Goal: Information Seeking & Learning: Learn about a topic

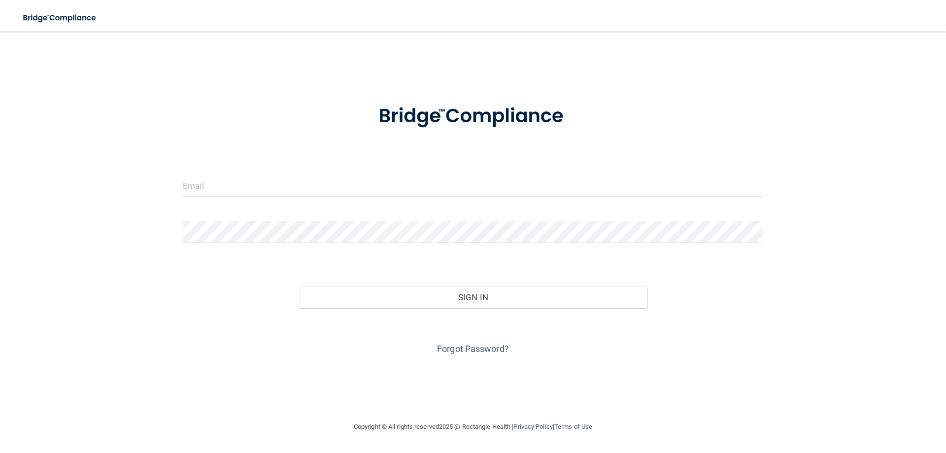
click at [412, 172] on form "Invalid email/password. You don't have permission to access that page. Sign In …" at bounding box center [473, 224] width 581 height 266
click at [381, 193] on input "email" at bounding box center [473, 185] width 581 height 22
type input "[EMAIL_ADDRESS][DOMAIN_NAME]"
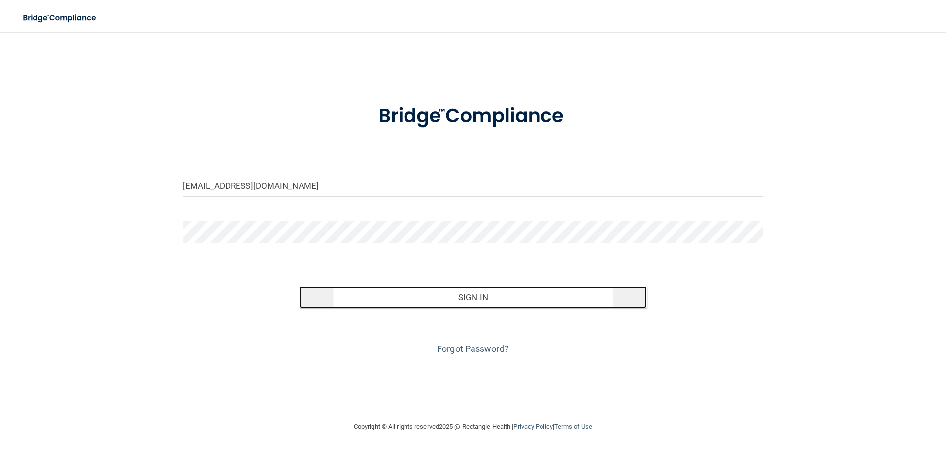
click at [441, 293] on button "Sign In" at bounding box center [473, 297] width 348 height 22
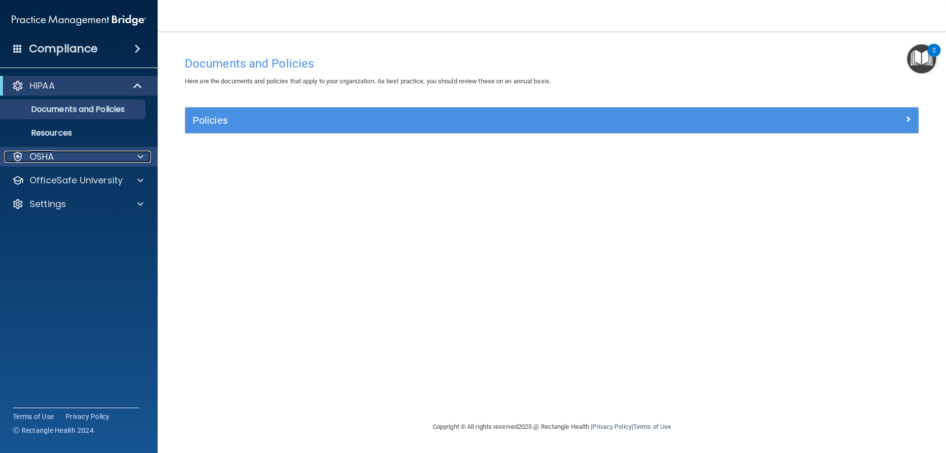
click at [45, 154] on p "OSHA" at bounding box center [42, 157] width 25 height 12
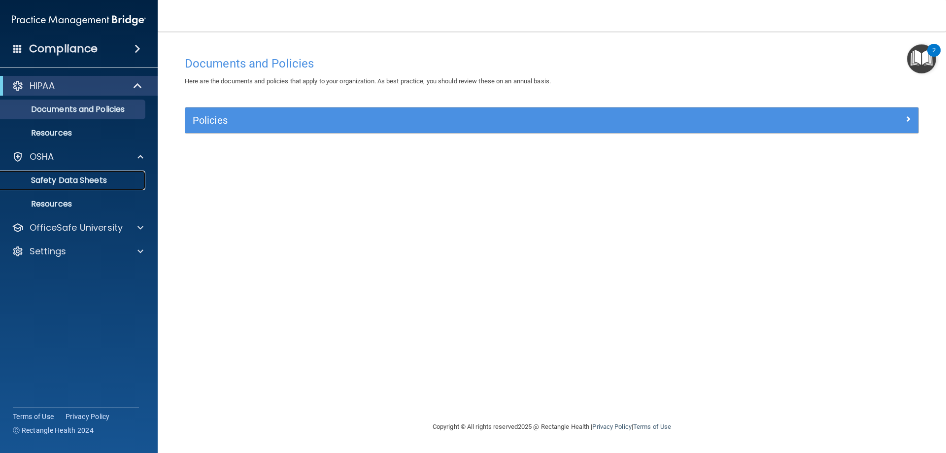
click at [97, 179] on p "Safety Data Sheets" at bounding box center [73, 180] width 135 height 10
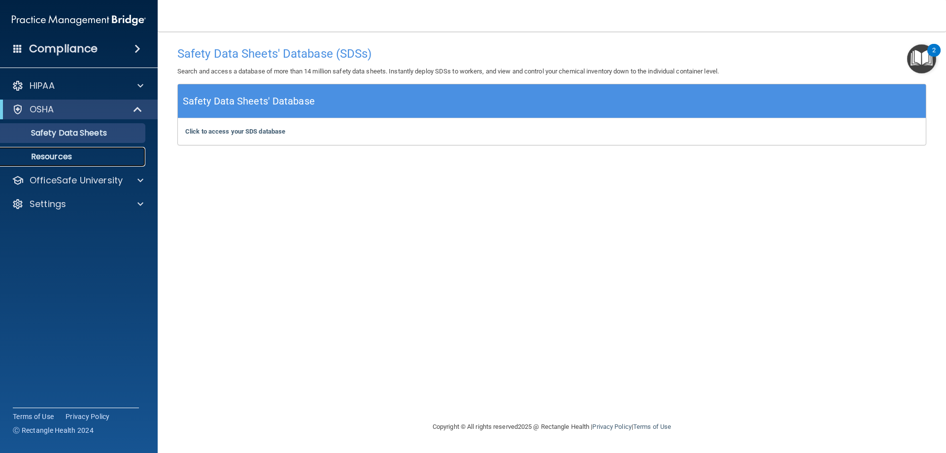
click at [55, 153] on p "Resources" at bounding box center [73, 157] width 135 height 10
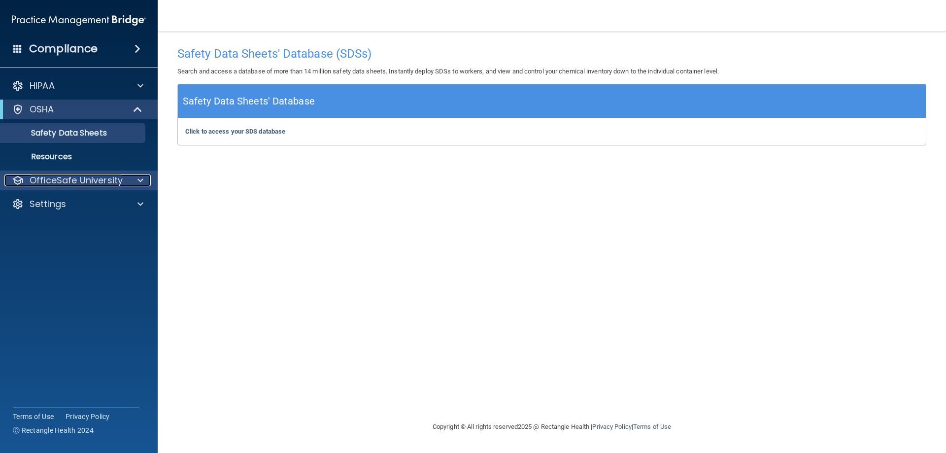
click at [91, 181] on p "OfficeSafe University" at bounding box center [76, 180] width 93 height 12
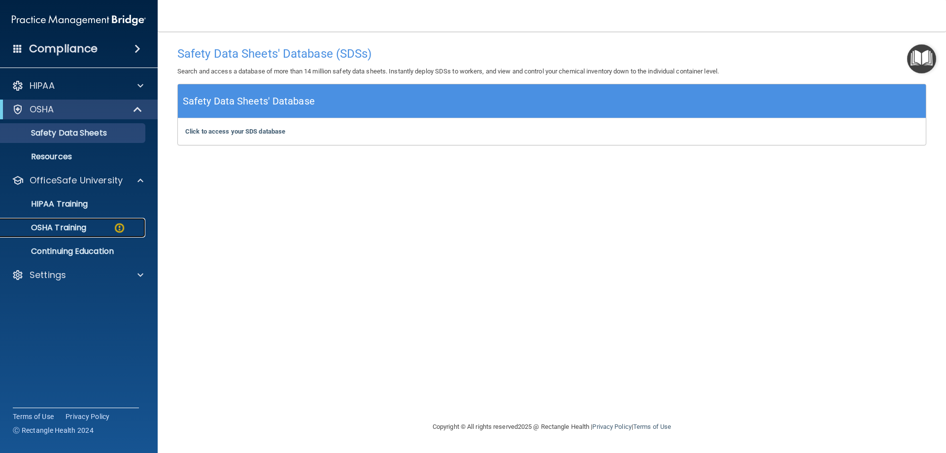
click at [71, 226] on p "OSHA Training" at bounding box center [46, 228] width 80 height 10
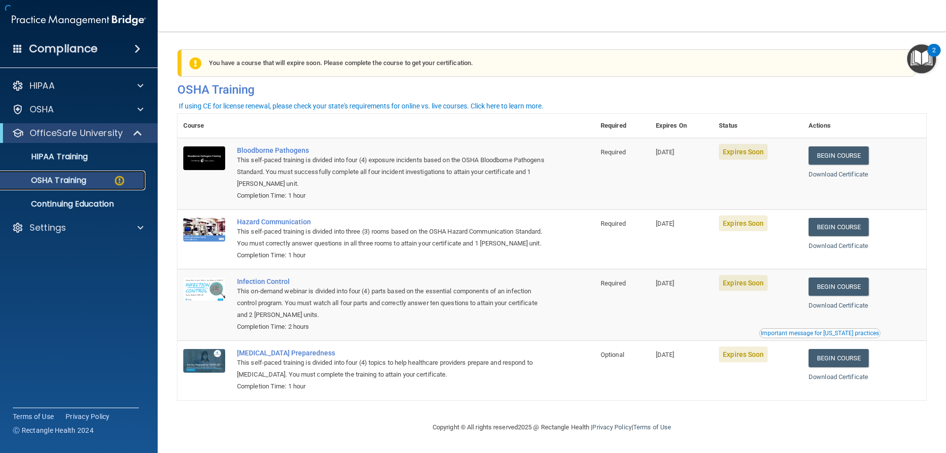
click at [118, 181] on img at bounding box center [119, 180] width 12 height 12
click at [285, 151] on div "Bloodborne Pathogens" at bounding box center [391, 150] width 309 height 8
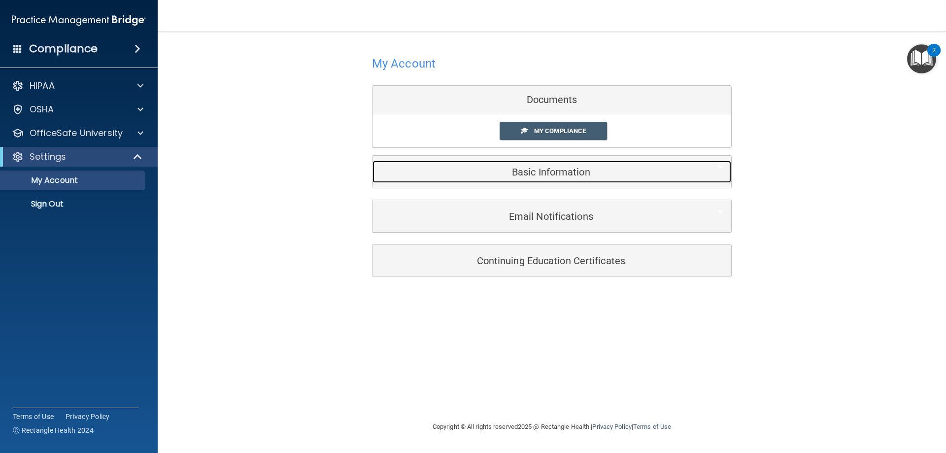
click at [529, 171] on h5 "Basic Information" at bounding box center [537, 172] width 314 height 11
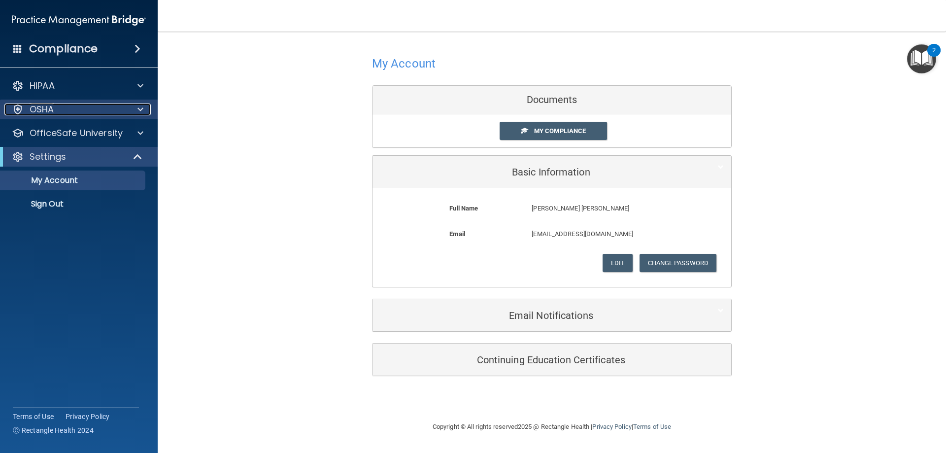
click at [56, 106] on div "OSHA" at bounding box center [65, 110] width 122 height 12
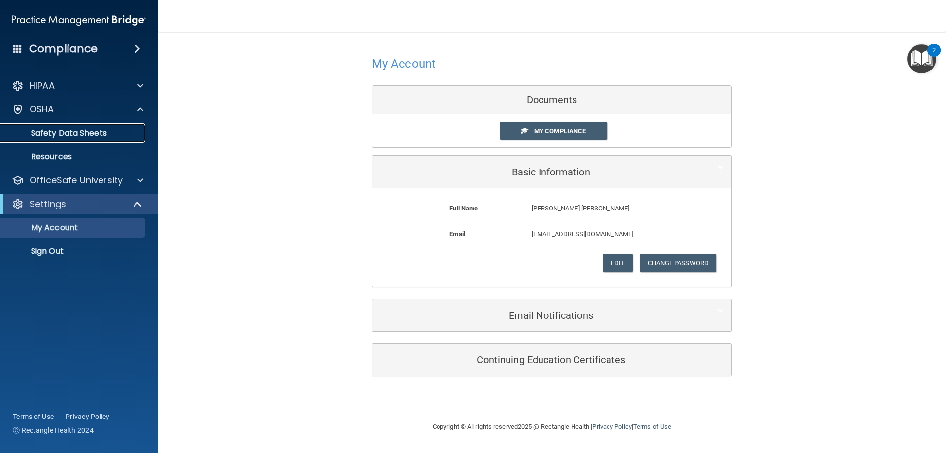
click at [59, 132] on p "Safety Data Sheets" at bounding box center [73, 133] width 135 height 10
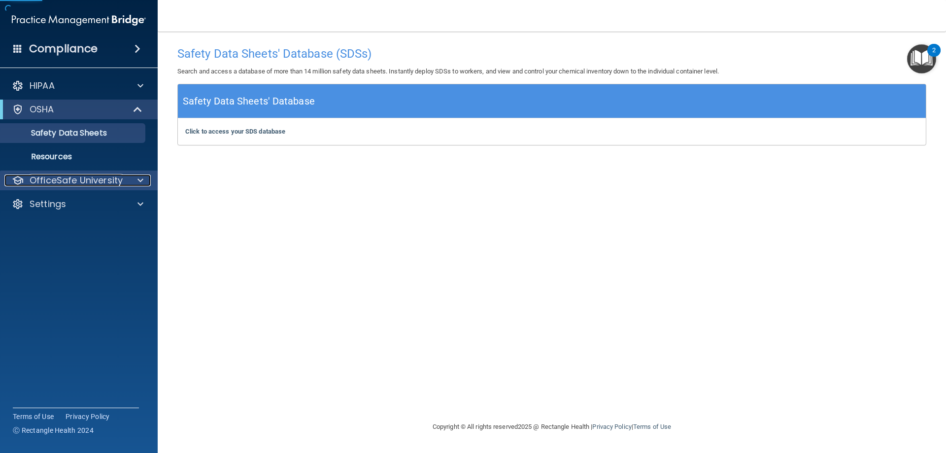
click at [61, 178] on p "OfficeSafe University" at bounding box center [76, 180] width 93 height 12
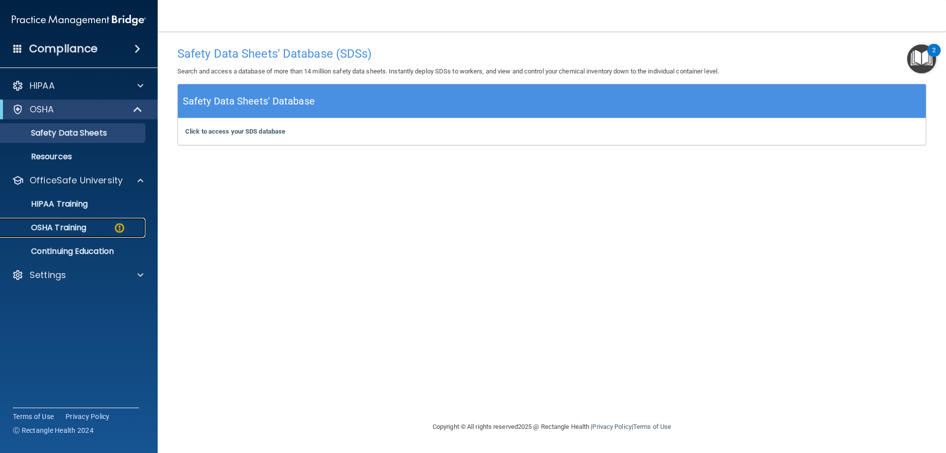
click at [119, 227] on img at bounding box center [119, 228] width 12 height 12
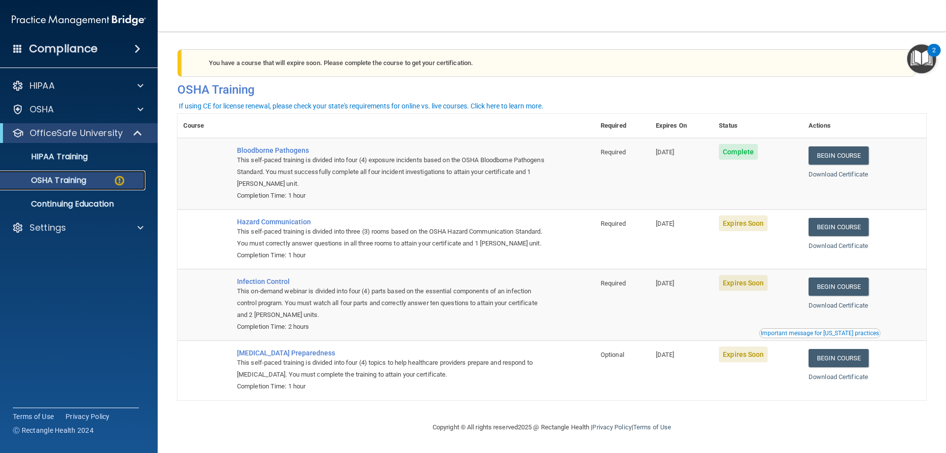
scroll to position [12, 0]
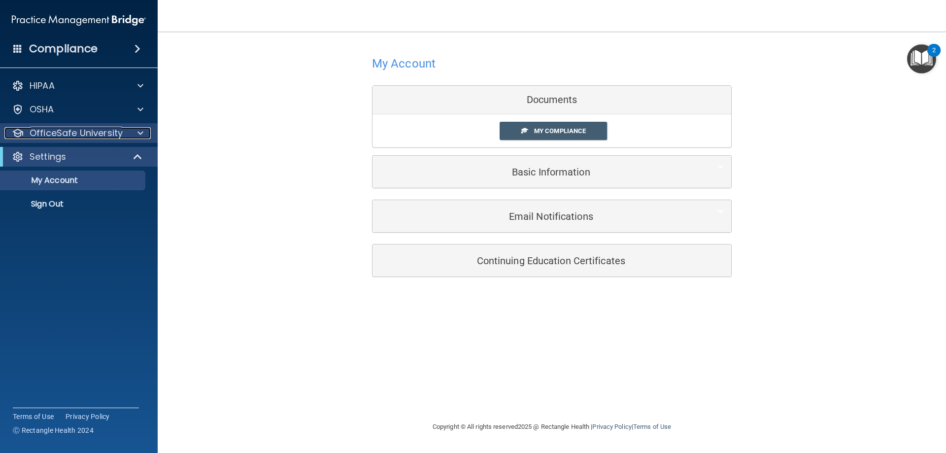
click at [74, 136] on p "OfficeSafe University" at bounding box center [76, 133] width 93 height 12
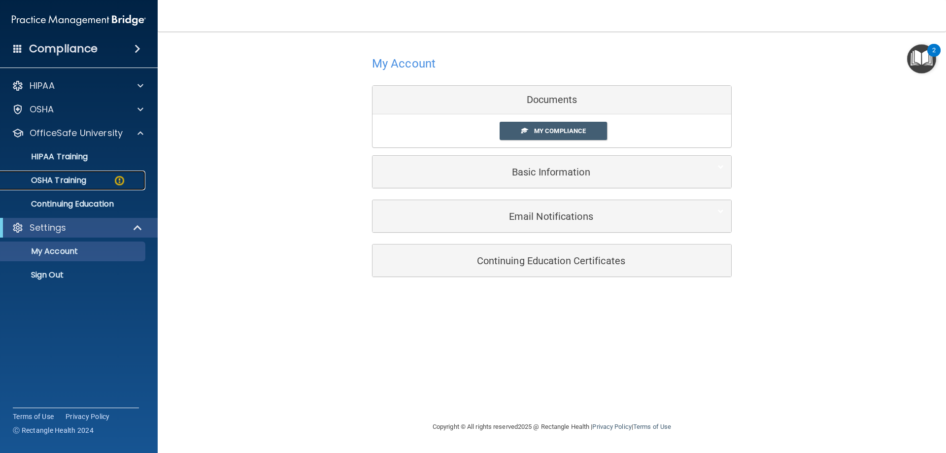
click at [115, 178] on img at bounding box center [119, 180] width 12 height 12
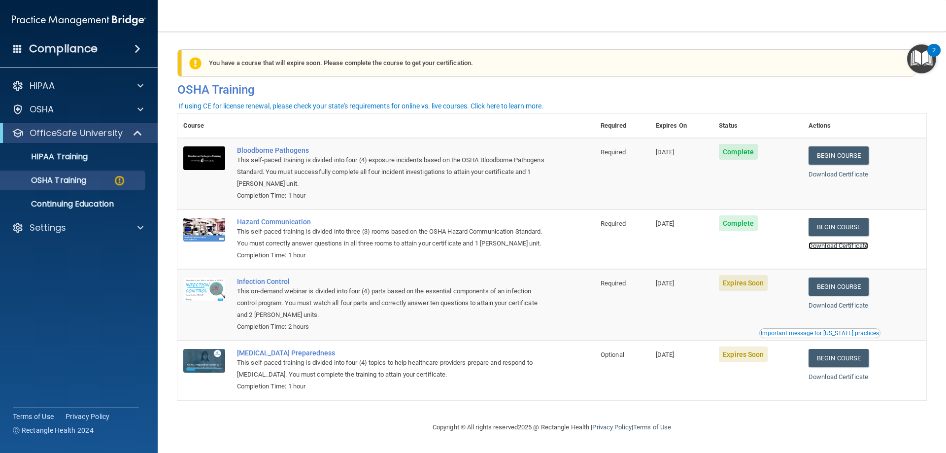
click at [846, 244] on link "Download Certificate" at bounding box center [839, 245] width 60 height 7
click at [832, 175] on link "Download Certificate" at bounding box center [839, 174] width 60 height 7
click at [837, 296] on link "Begin Course" at bounding box center [839, 286] width 60 height 18
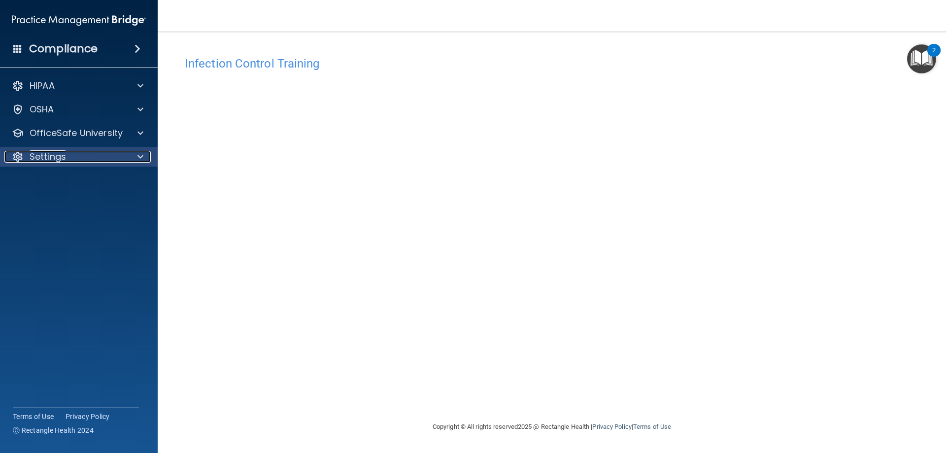
click at [51, 157] on p "Settings" at bounding box center [48, 157] width 36 height 12
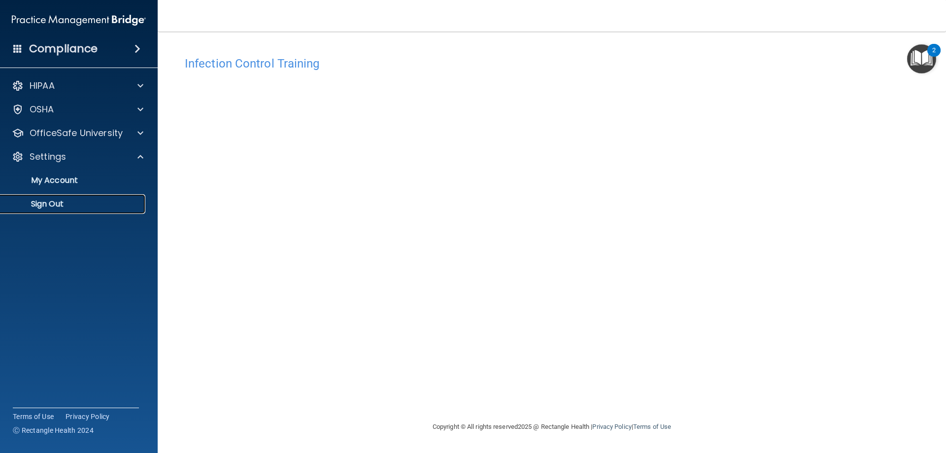
click at [64, 206] on p "Sign Out" at bounding box center [73, 204] width 135 height 10
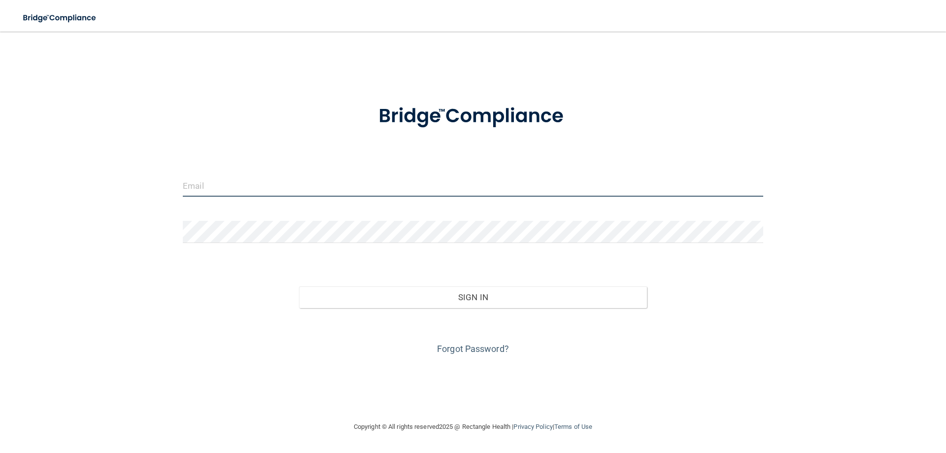
click at [302, 196] on input "email" at bounding box center [473, 185] width 581 height 22
type input "[EMAIL_ADDRESS][DOMAIN_NAME]"
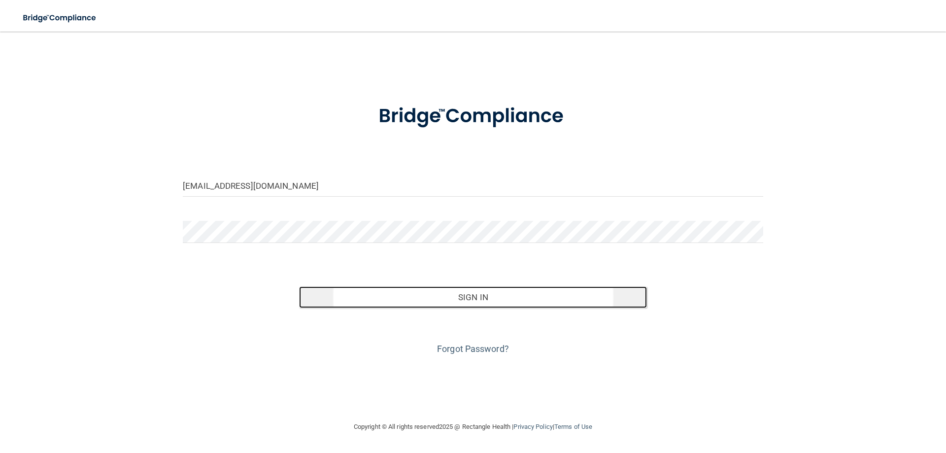
click at [394, 302] on button "Sign In" at bounding box center [473, 297] width 348 height 22
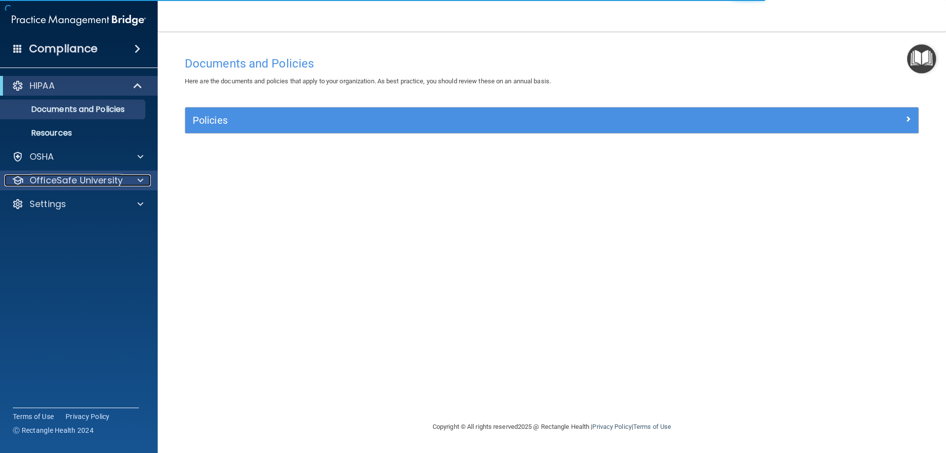
click at [91, 177] on p "OfficeSafe University" at bounding box center [76, 180] width 93 height 12
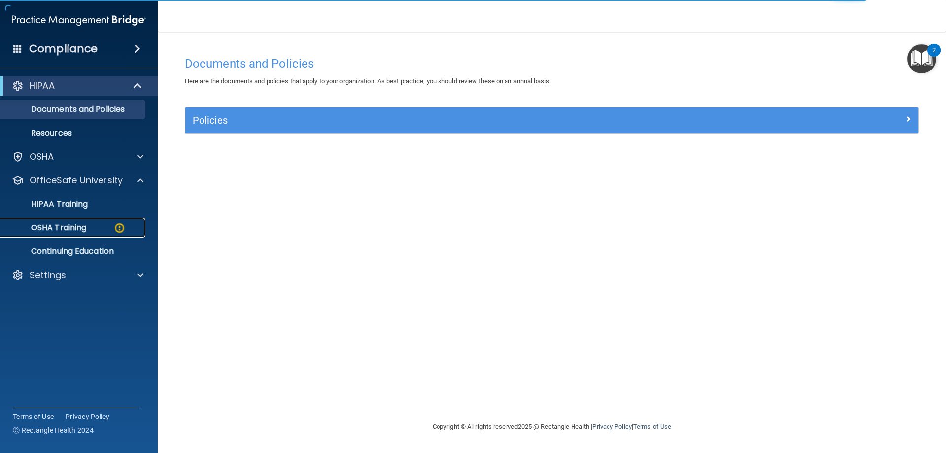
click at [116, 228] on img at bounding box center [119, 228] width 12 height 12
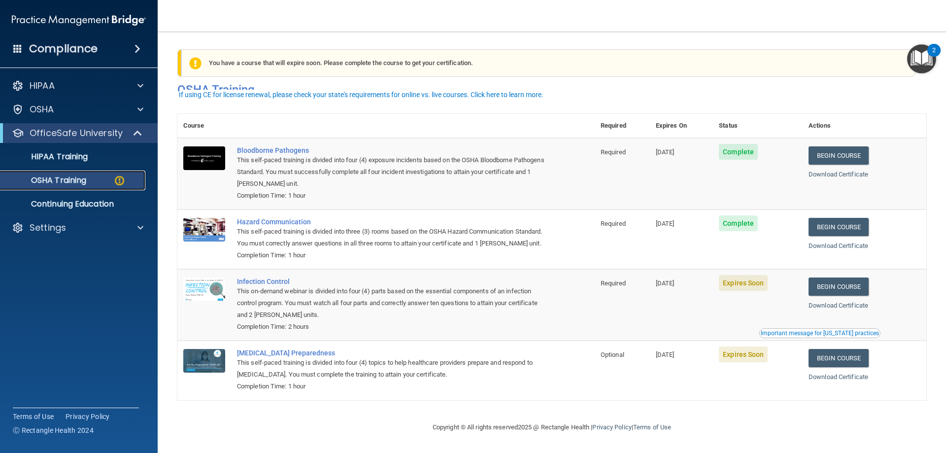
scroll to position [12, 0]
click at [832, 146] on link "Begin Course" at bounding box center [839, 155] width 60 height 18
click at [860, 288] on link "Begin Course" at bounding box center [839, 286] width 60 height 18
click at [281, 285] on div "Infection Control" at bounding box center [391, 281] width 309 height 8
click at [64, 233] on p "Settings" at bounding box center [48, 228] width 36 height 12
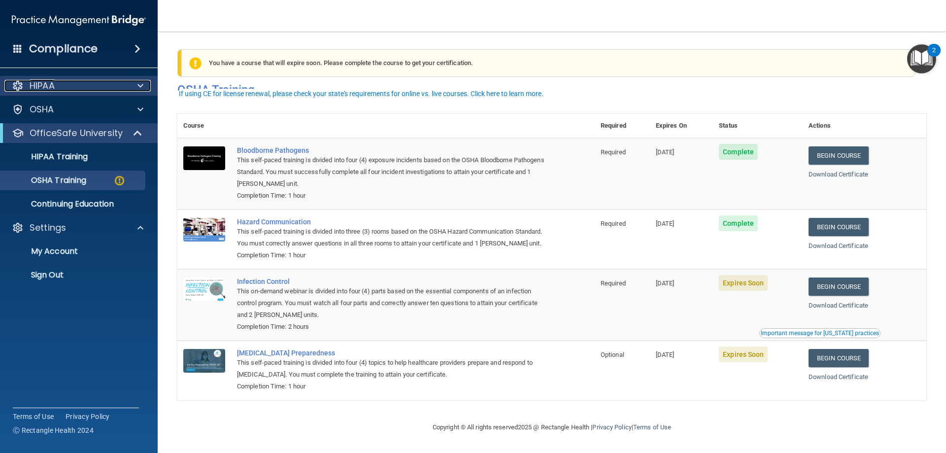
click at [76, 86] on div "HIPAA" at bounding box center [65, 86] width 122 height 12
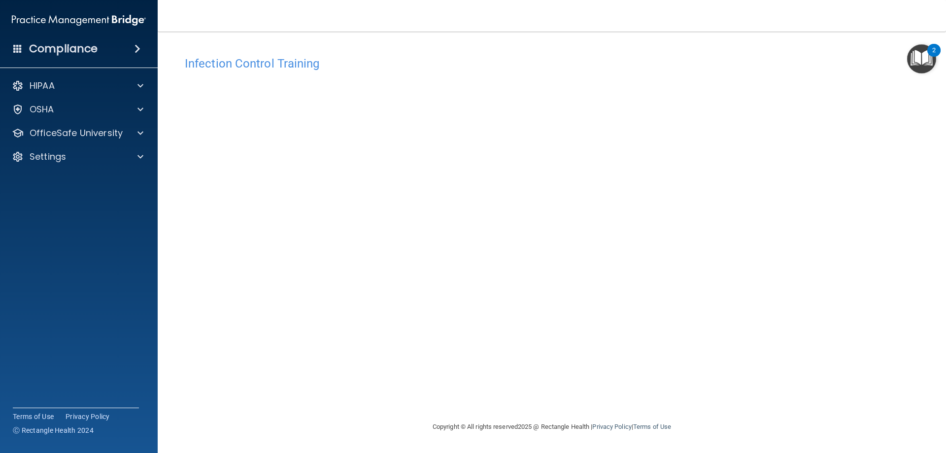
click at [354, 34] on main "Infection Control Training This course doesn’t expire until [DATE]. Are you sur…" at bounding box center [552, 242] width 789 height 421
click at [359, 51] on div "Infection Control Training" at bounding box center [551, 63] width 749 height 24
click at [118, 133] on p "OfficeSafe University" at bounding box center [76, 133] width 93 height 12
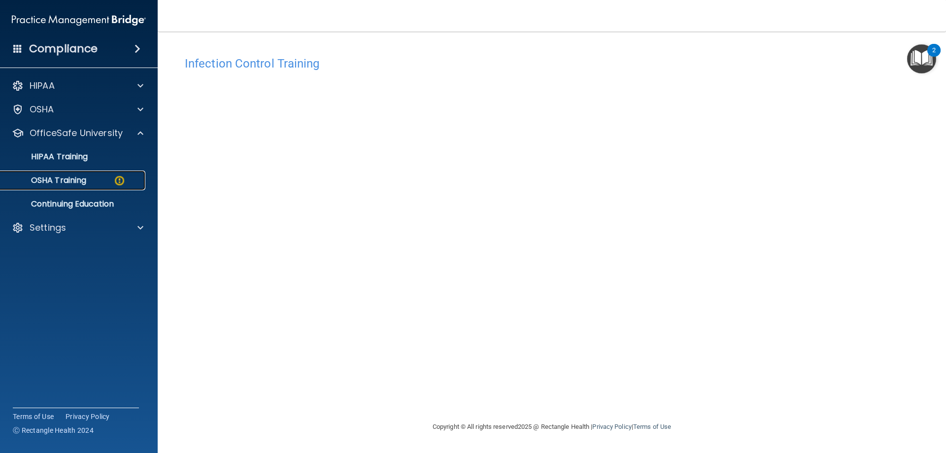
click at [106, 183] on div "OSHA Training" at bounding box center [73, 180] width 135 height 10
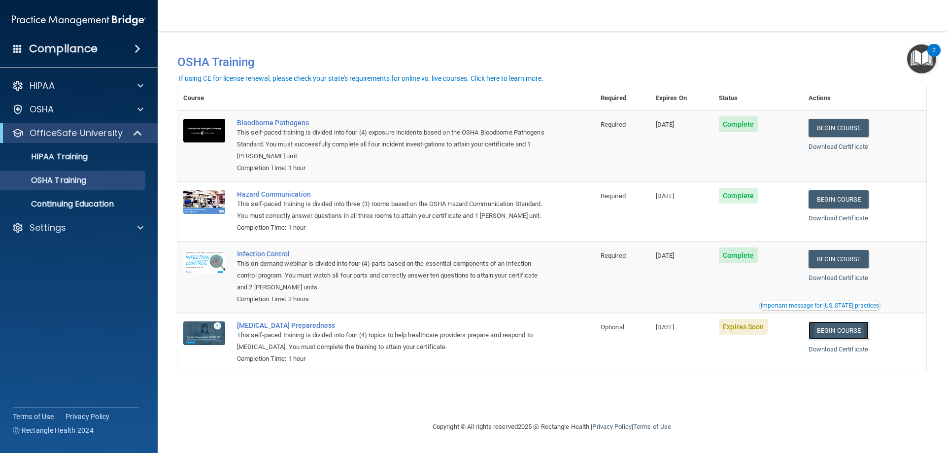
click at [869, 340] on link "Begin Course" at bounding box center [839, 330] width 60 height 18
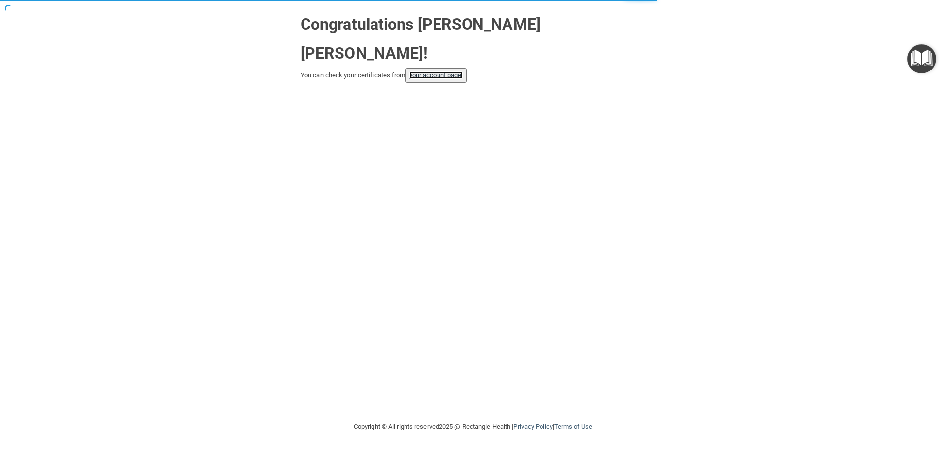
click at [430, 71] on link "your account page!" at bounding box center [437, 74] width 54 height 7
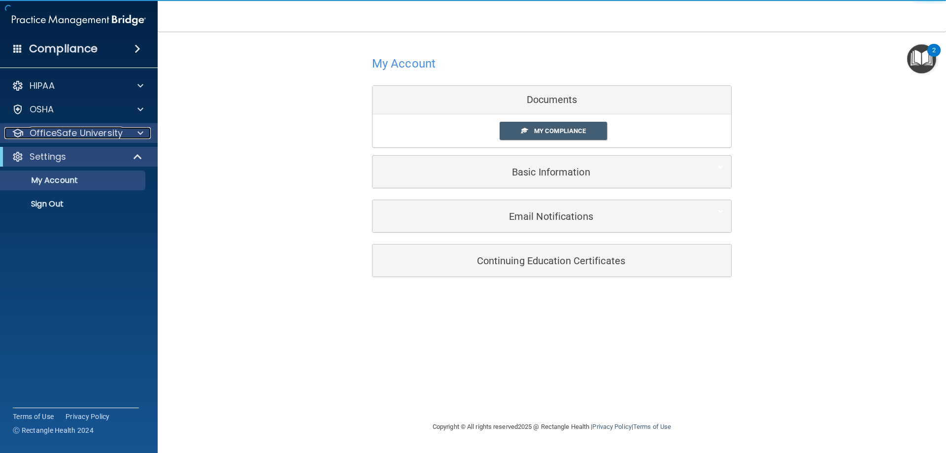
click at [72, 134] on p "OfficeSafe University" at bounding box center [76, 133] width 93 height 12
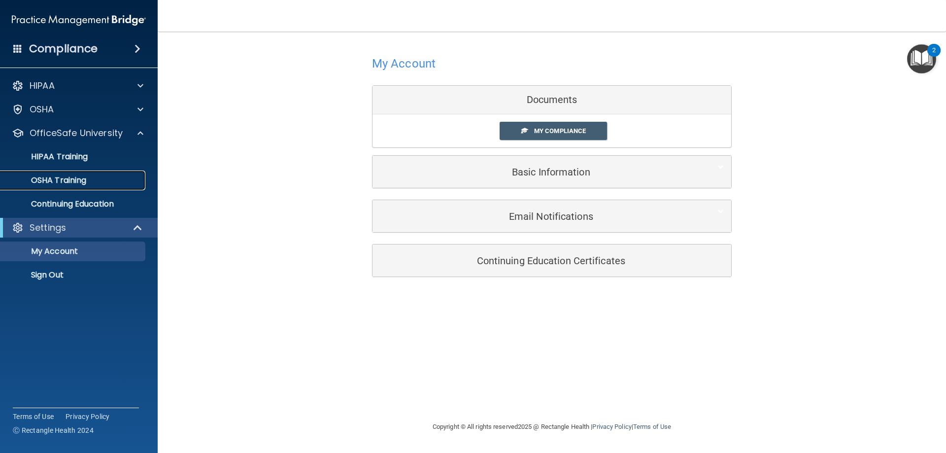
click at [73, 181] on p "OSHA Training" at bounding box center [46, 180] width 80 height 10
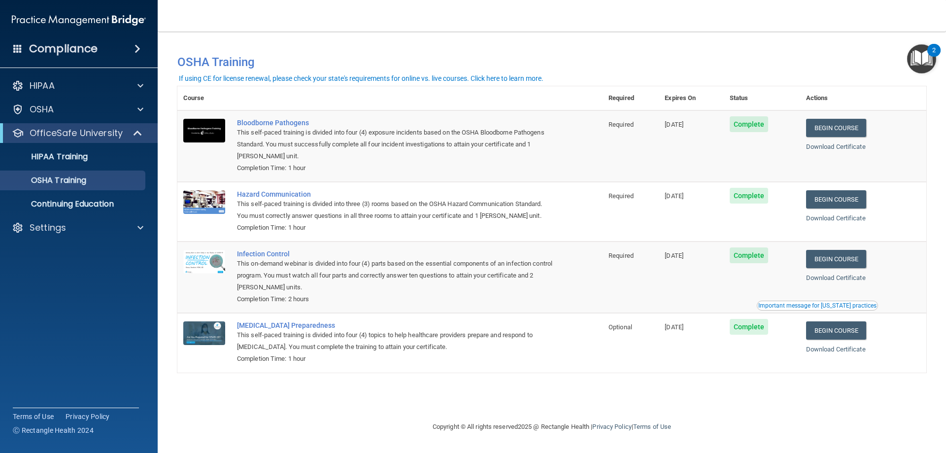
click at [831, 346] on div "Download Certificate" at bounding box center [863, 350] width 114 height 12
click at [828, 353] on link "Download Certificate" at bounding box center [836, 349] width 60 height 7
click at [843, 276] on link "Download Certificate" at bounding box center [836, 277] width 60 height 7
click at [841, 216] on link "Download Certificate" at bounding box center [836, 217] width 60 height 7
click at [72, 81] on div "HIPAA" at bounding box center [65, 86] width 122 height 12
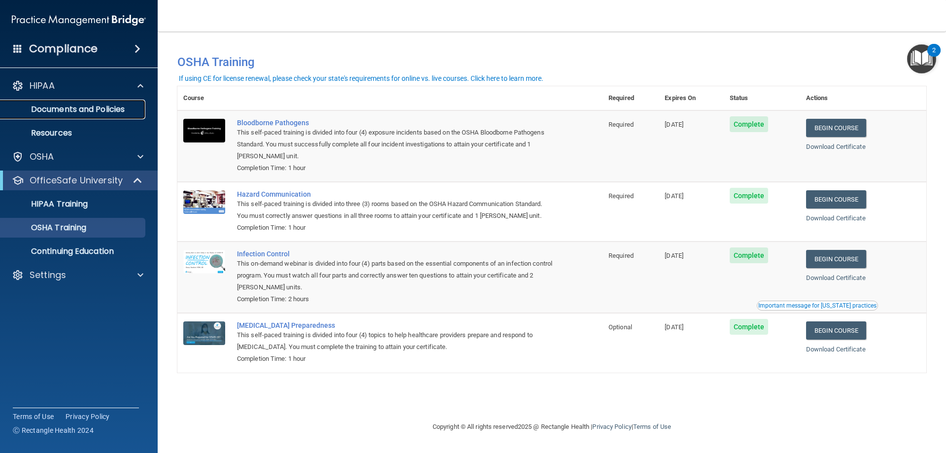
click at [67, 102] on link "Documents and Policies" at bounding box center [67, 110] width 155 height 20
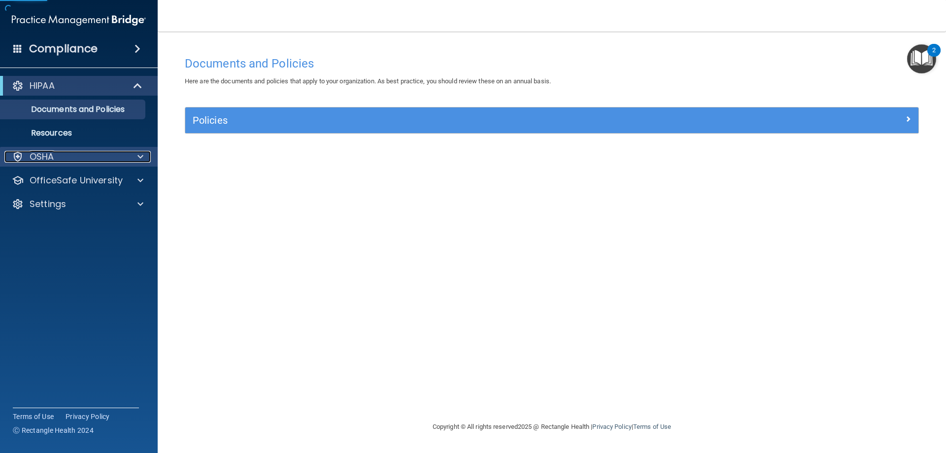
click at [76, 158] on div "OSHA" at bounding box center [65, 157] width 122 height 12
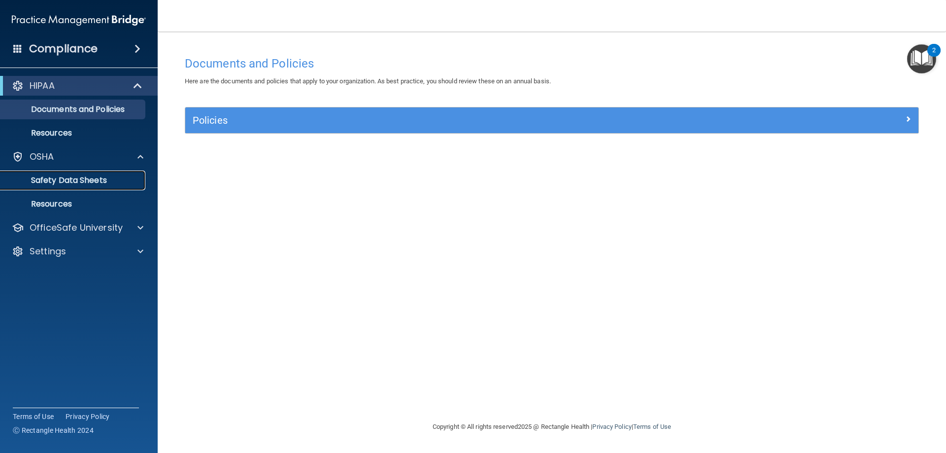
click at [74, 180] on p "Safety Data Sheets" at bounding box center [73, 180] width 135 height 10
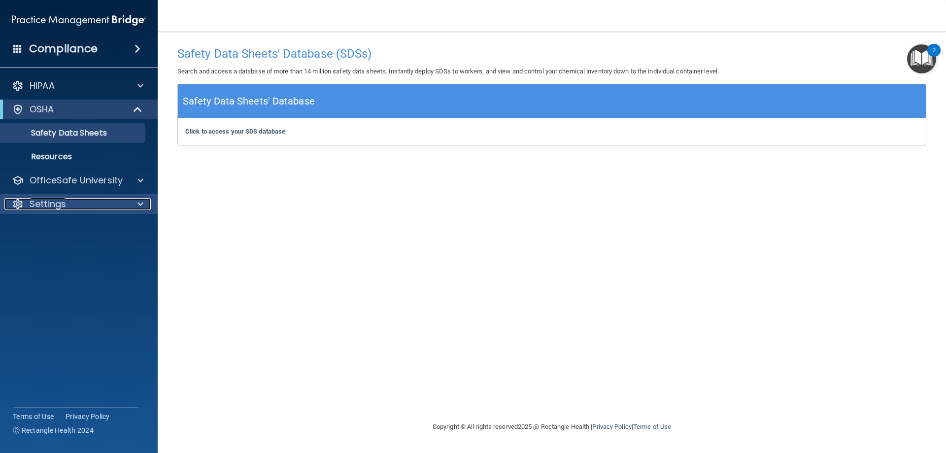
click at [69, 199] on div "Settings" at bounding box center [65, 204] width 122 height 12
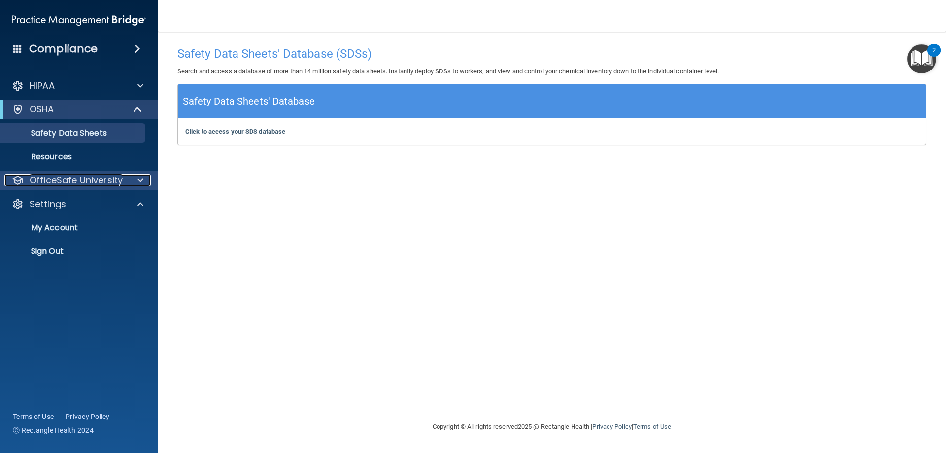
click at [108, 183] on p "OfficeSafe University" at bounding box center [76, 180] width 93 height 12
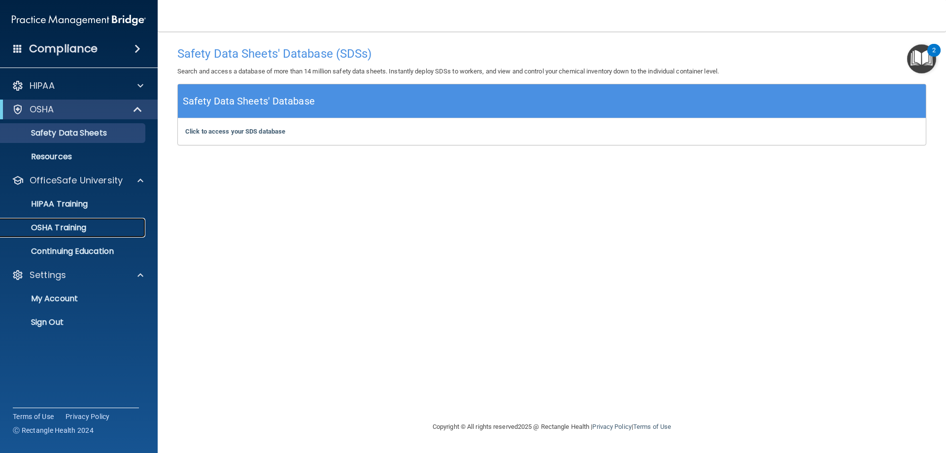
click at [66, 227] on p "OSHA Training" at bounding box center [46, 228] width 80 height 10
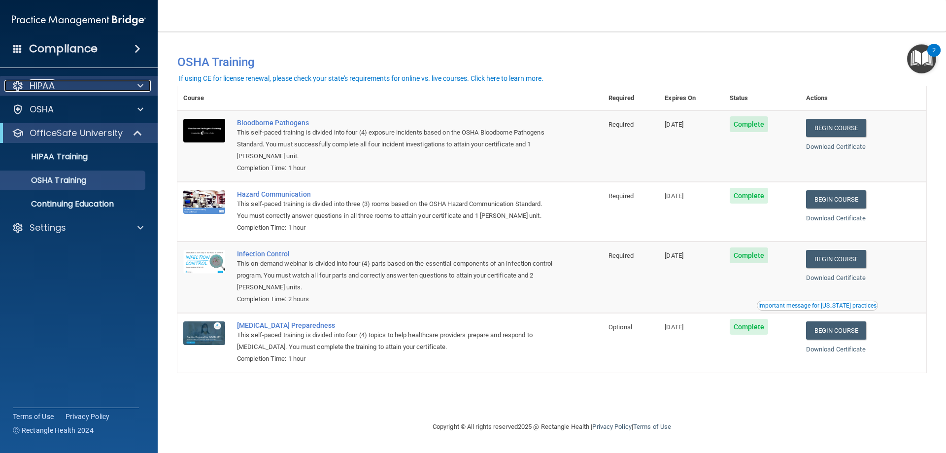
click at [80, 90] on div "HIPAA" at bounding box center [65, 86] width 122 height 12
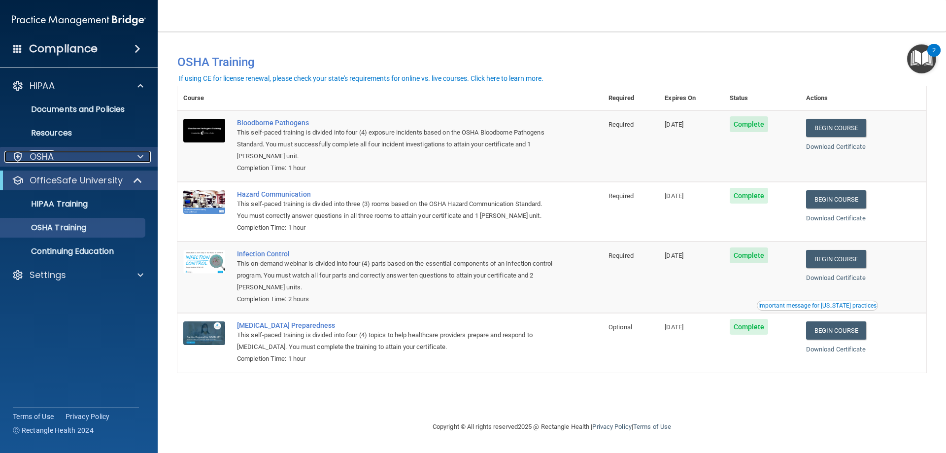
click at [75, 152] on div "OSHA" at bounding box center [65, 157] width 122 height 12
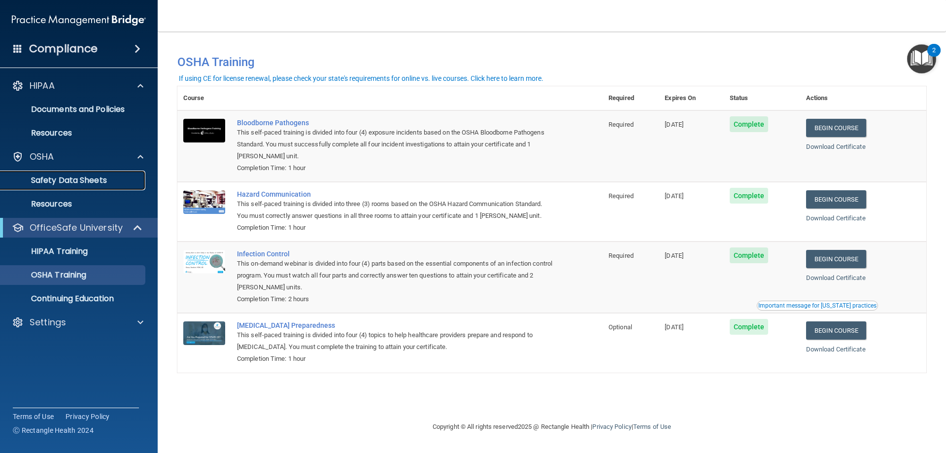
click at [96, 186] on link "Safety Data Sheets" at bounding box center [67, 181] width 155 height 20
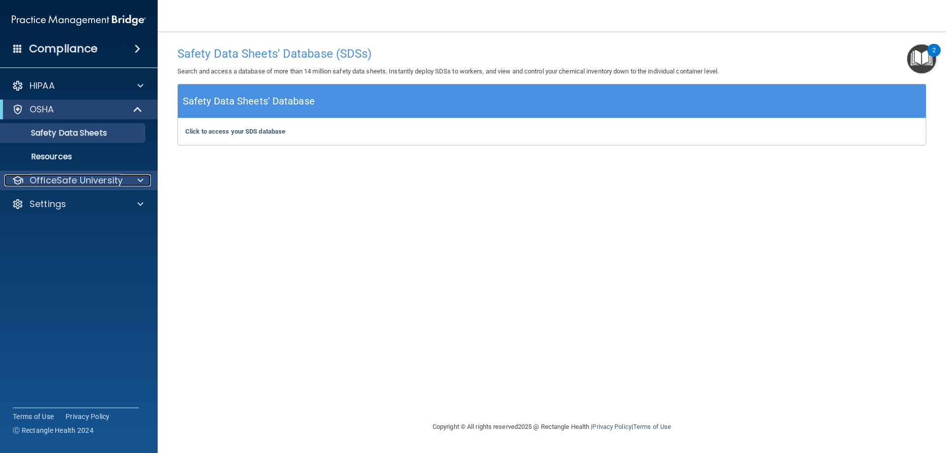
click at [49, 182] on p "OfficeSafe University" at bounding box center [76, 180] width 93 height 12
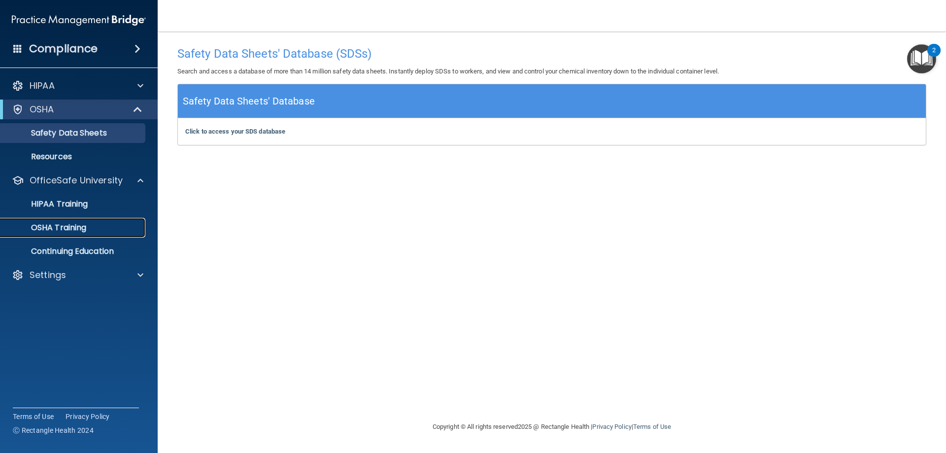
click at [62, 225] on p "OSHA Training" at bounding box center [46, 228] width 80 height 10
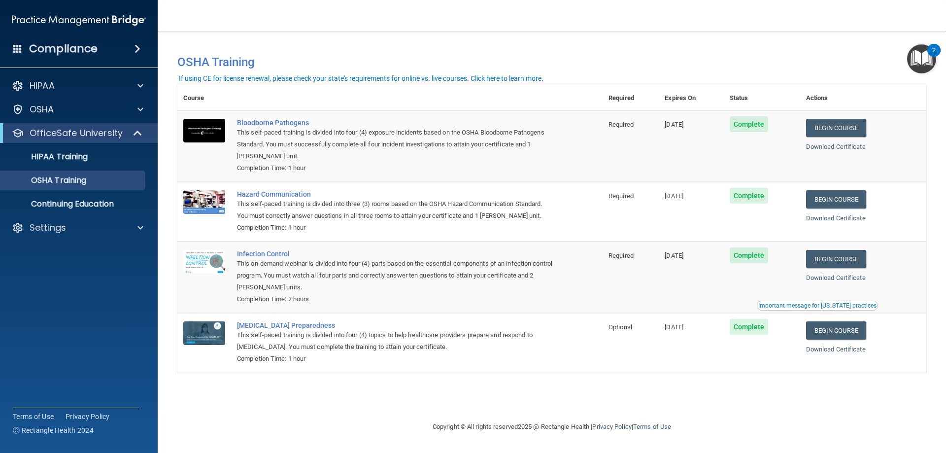
drag, startPoint x: 946, startPoint y: 0, endPoint x: 560, endPoint y: 126, distance: 405.7
click at [560, 126] on td "Bloodborne Pathogens This self-paced training is divided into four (4) exposure…" at bounding box center [417, 145] width 372 height 71
click at [58, 233] on p "Settings" at bounding box center [48, 228] width 36 height 12
click at [63, 277] on p "Sign Out" at bounding box center [73, 275] width 135 height 10
